Goal: Navigation & Orientation: Find specific page/section

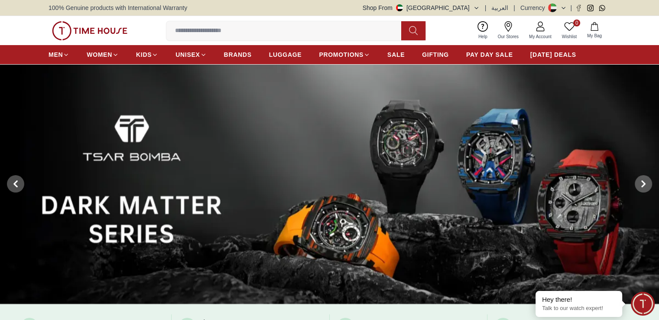
click at [648, 189] on span at bounding box center [643, 183] width 17 height 17
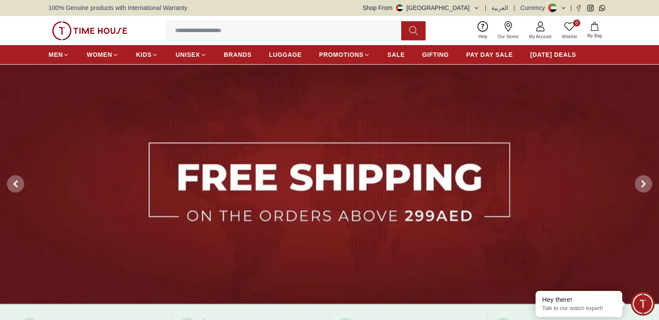
click at [648, 189] on span at bounding box center [643, 183] width 17 height 17
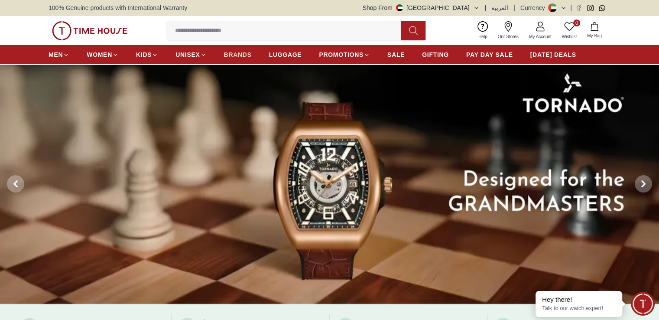
click at [246, 54] on span "BRANDS" at bounding box center [238, 54] width 28 height 9
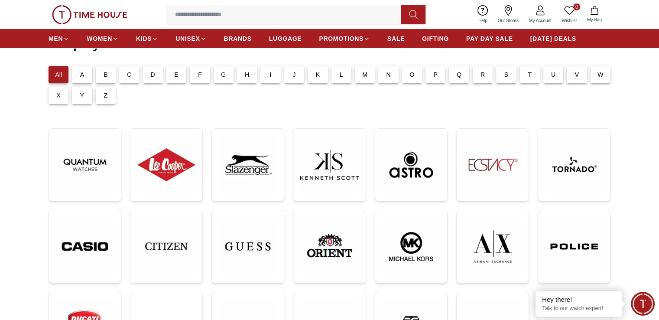
scroll to position [54, 0]
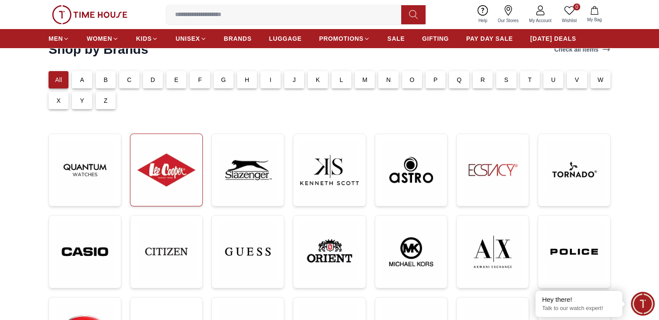
click at [184, 157] on img at bounding box center [166, 170] width 58 height 58
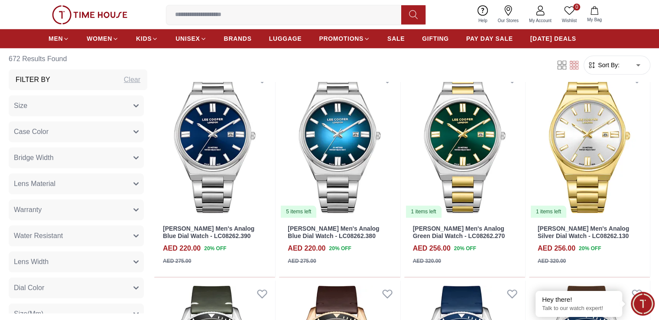
scroll to position [964, 0]
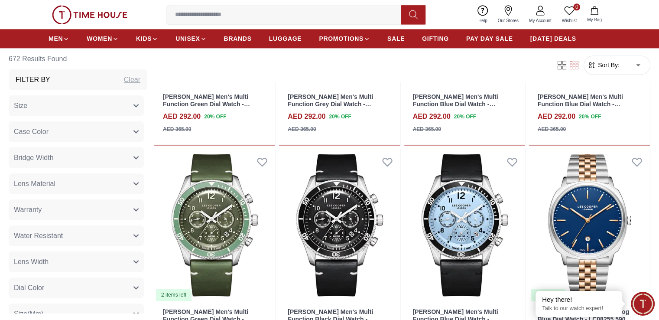
scroll to position [1181, 0]
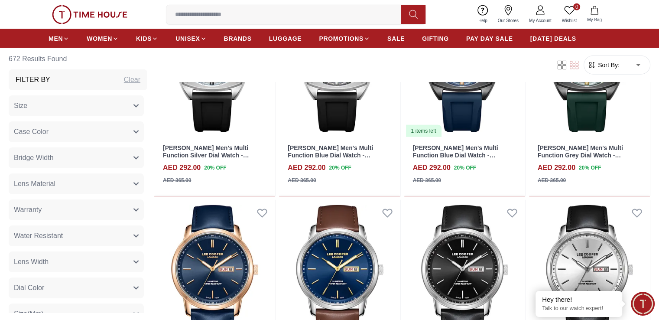
scroll to position [2189, 0]
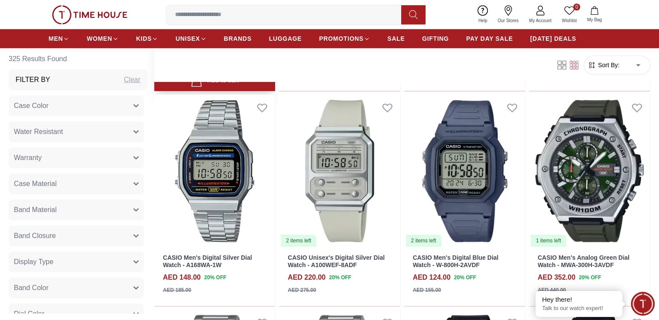
scroll to position [954, 0]
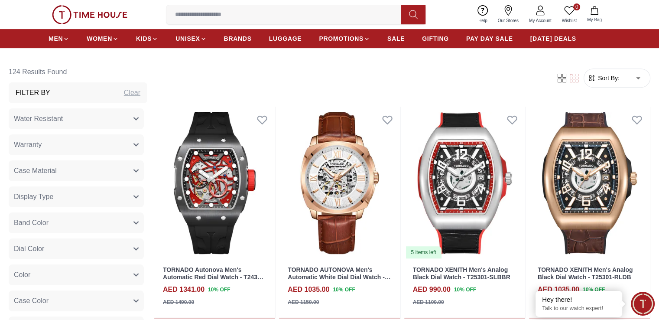
scroll to position [368, 0]
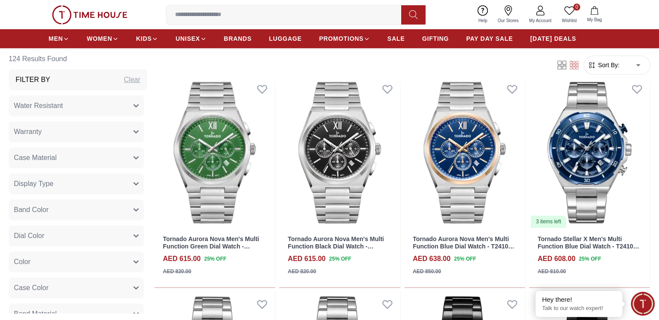
scroll to position [1040, 0]
